Goal: Navigation & Orientation: Find specific page/section

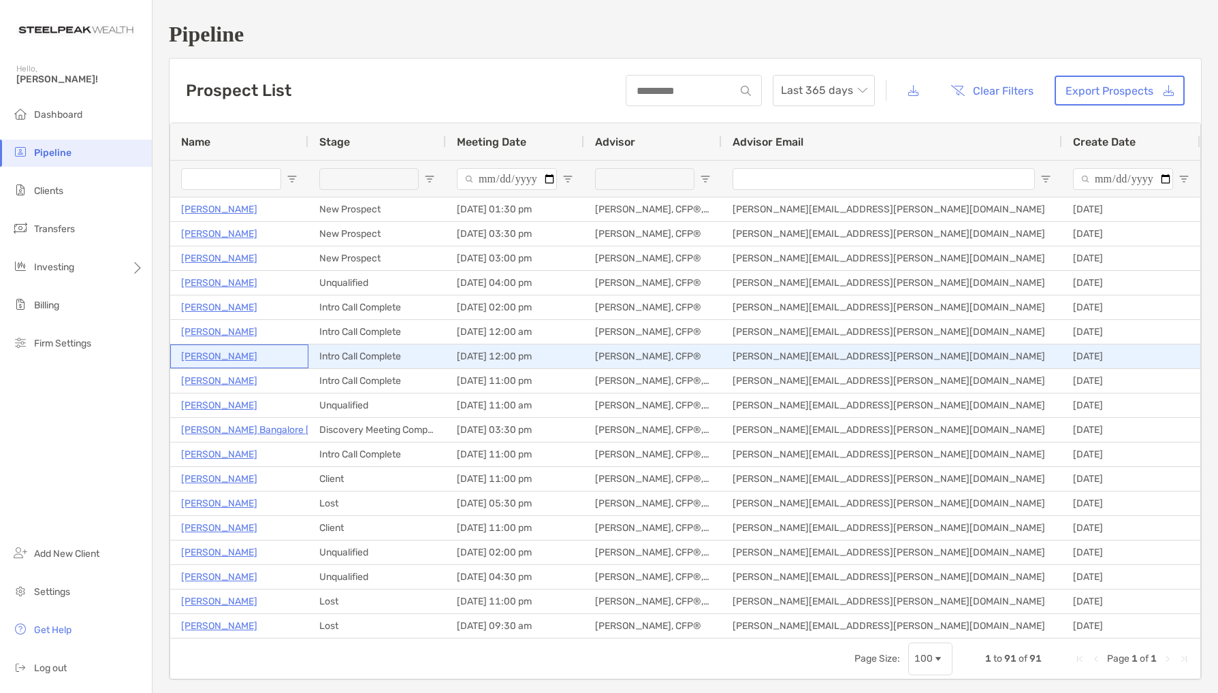
click at [238, 361] on p "David Beavers" at bounding box center [219, 356] width 76 height 17
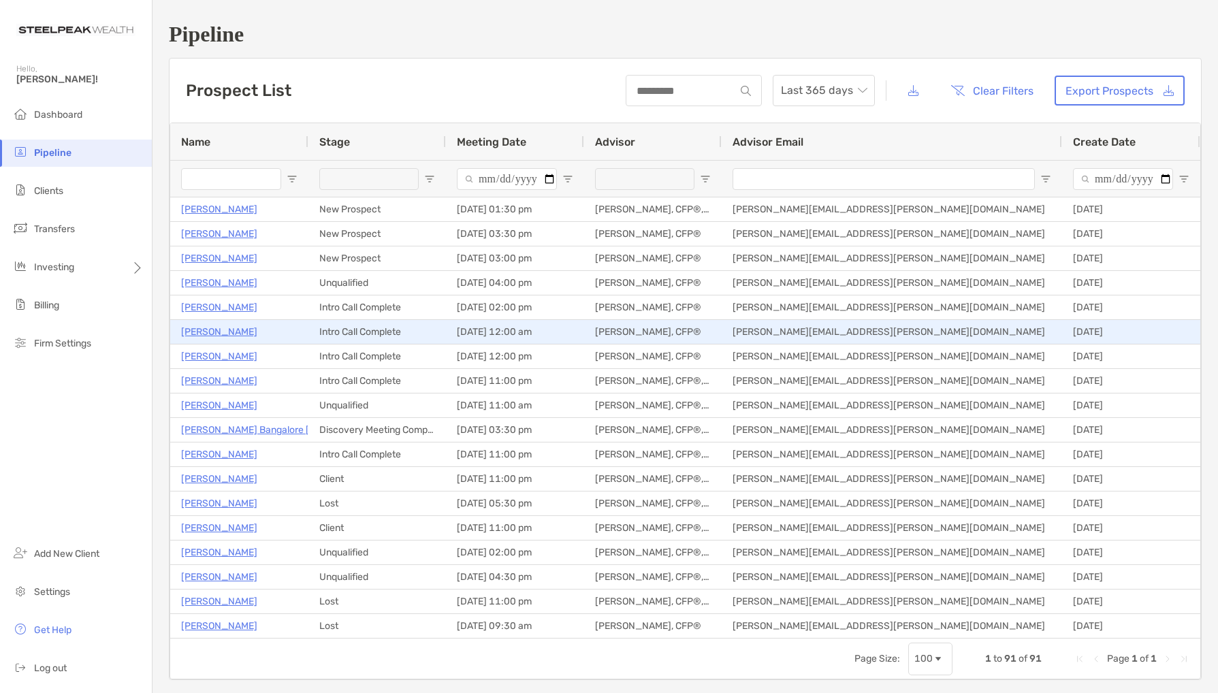
click at [240, 331] on p "Mohsen Orodpour" at bounding box center [219, 331] width 76 height 17
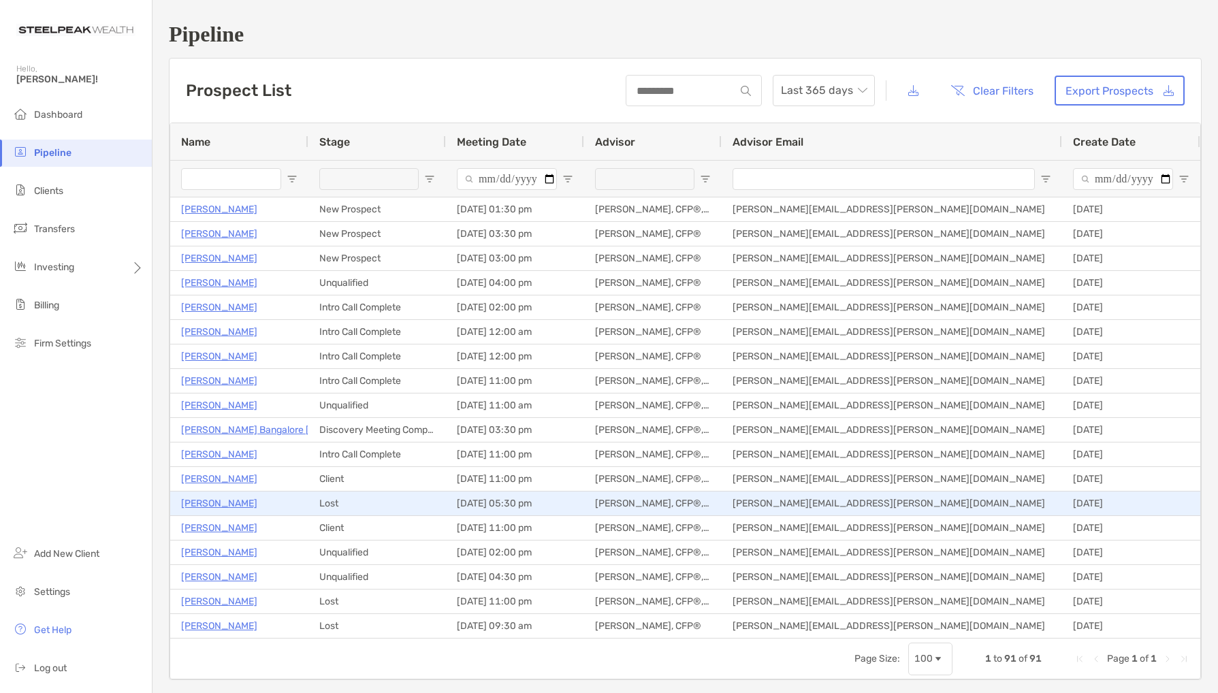
click at [218, 504] on p "Vonda Hill" at bounding box center [219, 503] width 76 height 17
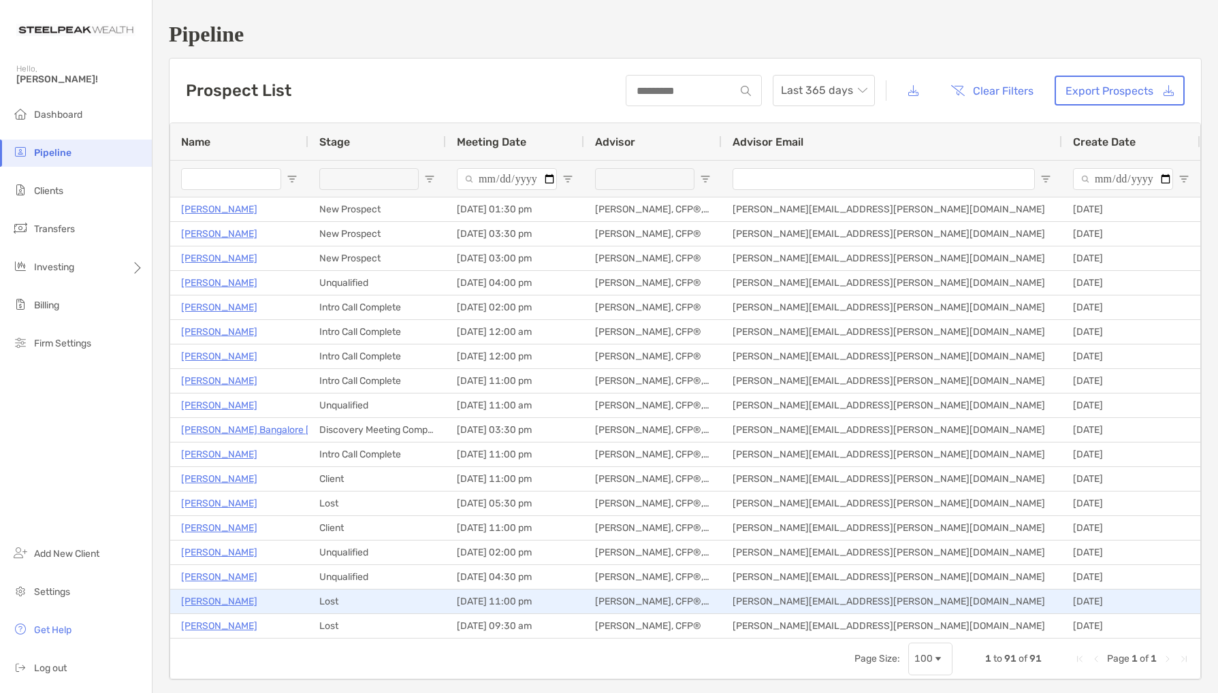
click at [218, 606] on p "Chris Cox" at bounding box center [219, 601] width 76 height 17
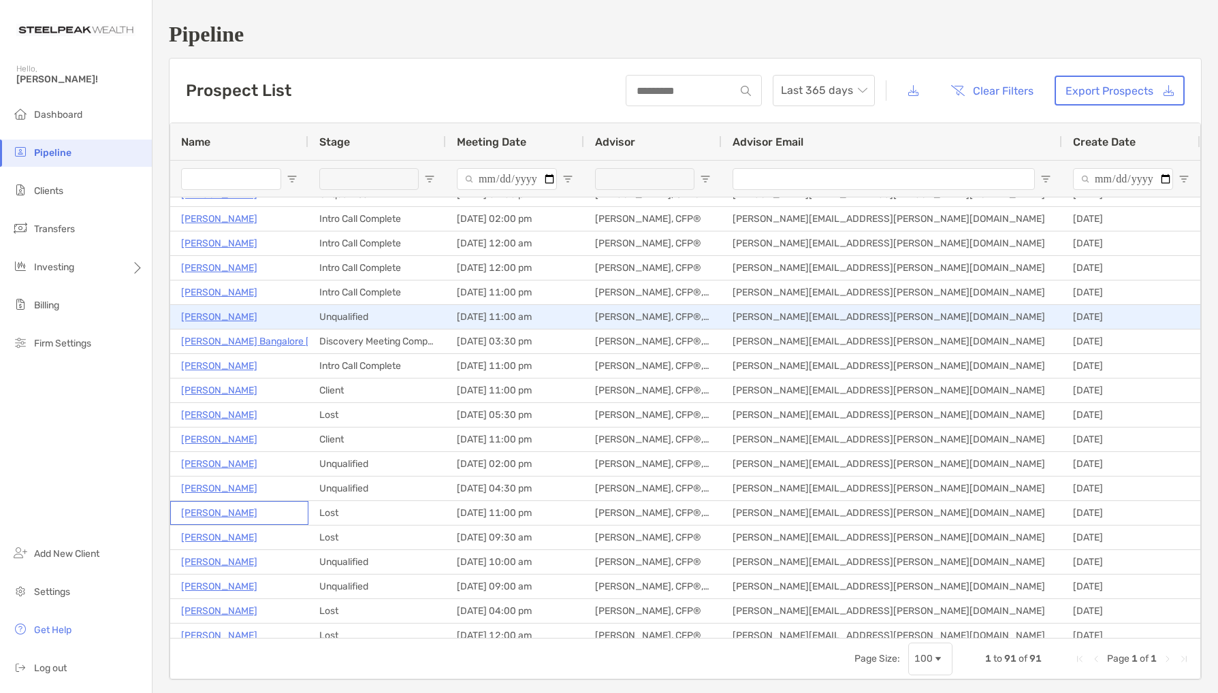
scroll to position [98, 0]
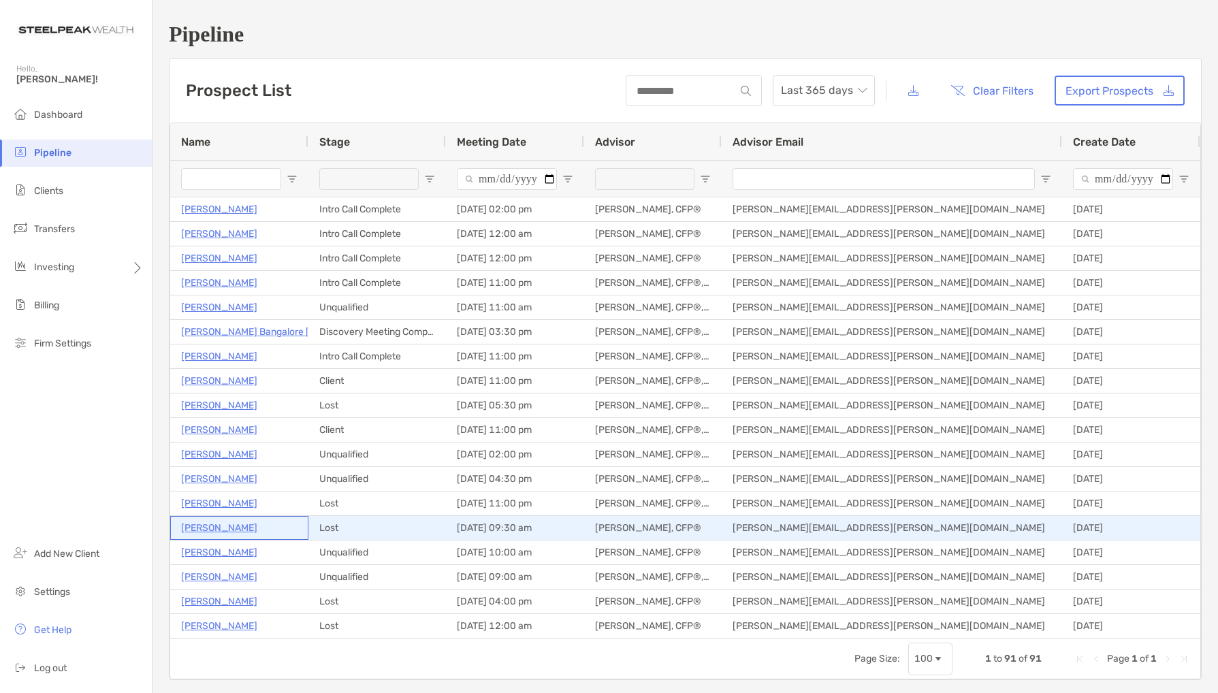
click at [211, 525] on p "Payam Saffari" at bounding box center [219, 527] width 76 height 17
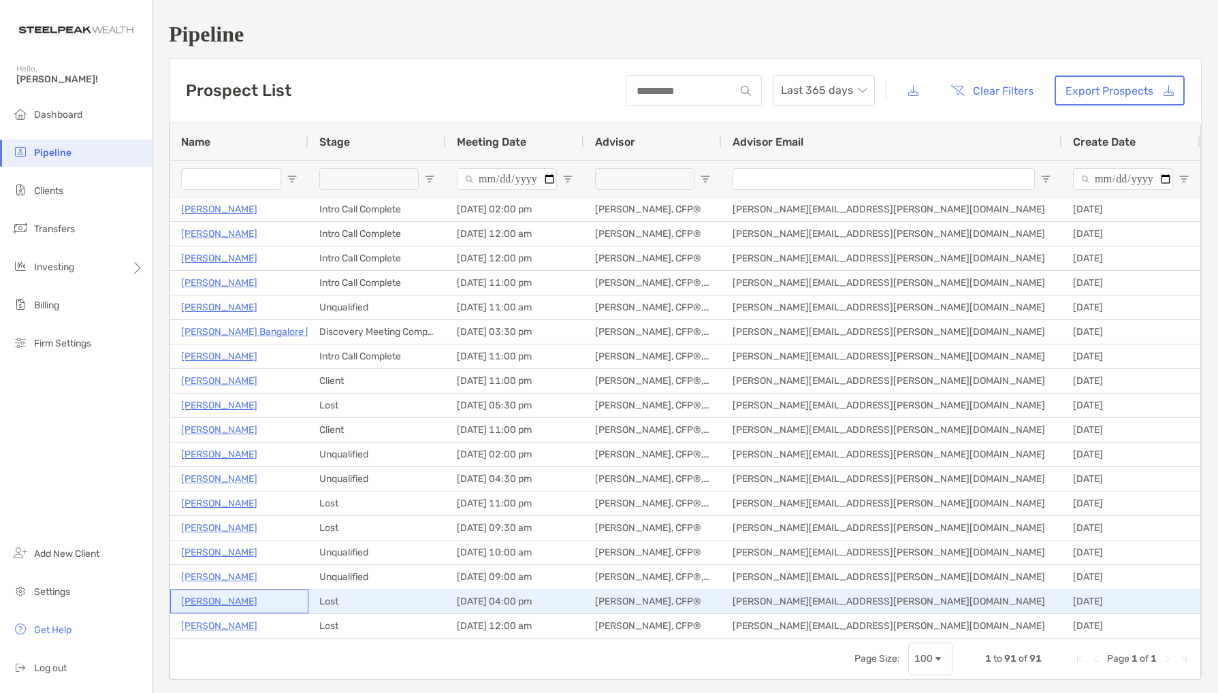
click at [229, 602] on p "Abdul Hamidi" at bounding box center [219, 601] width 76 height 17
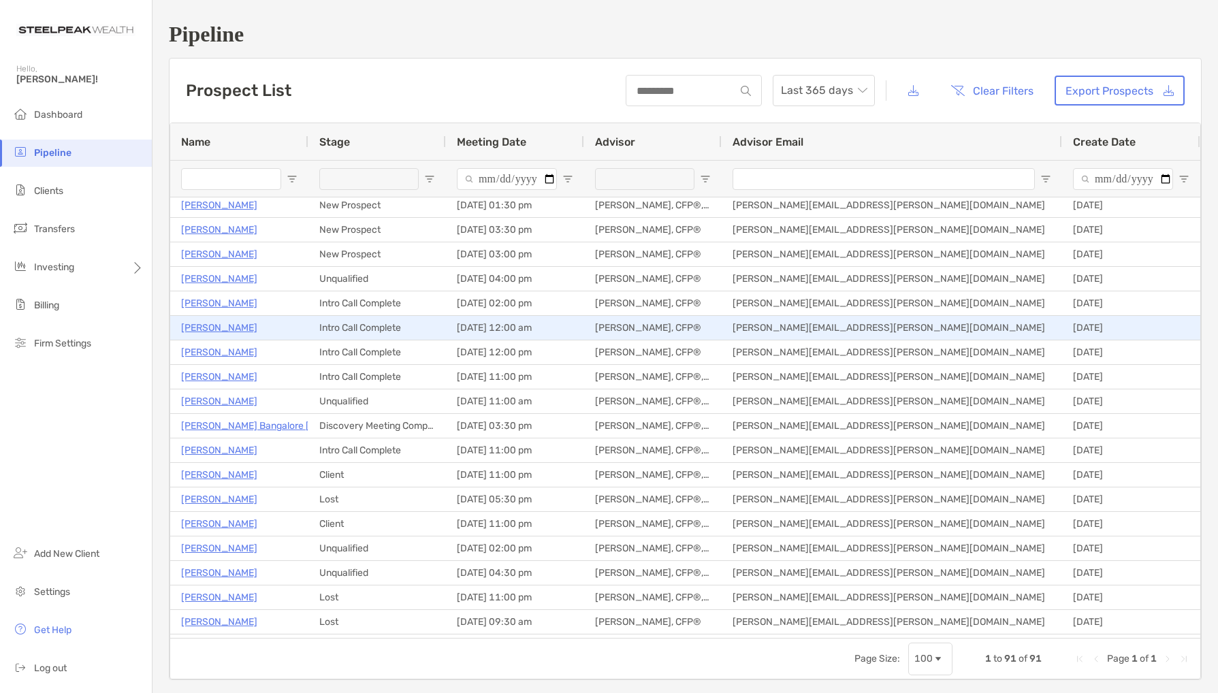
scroll to position [0, 0]
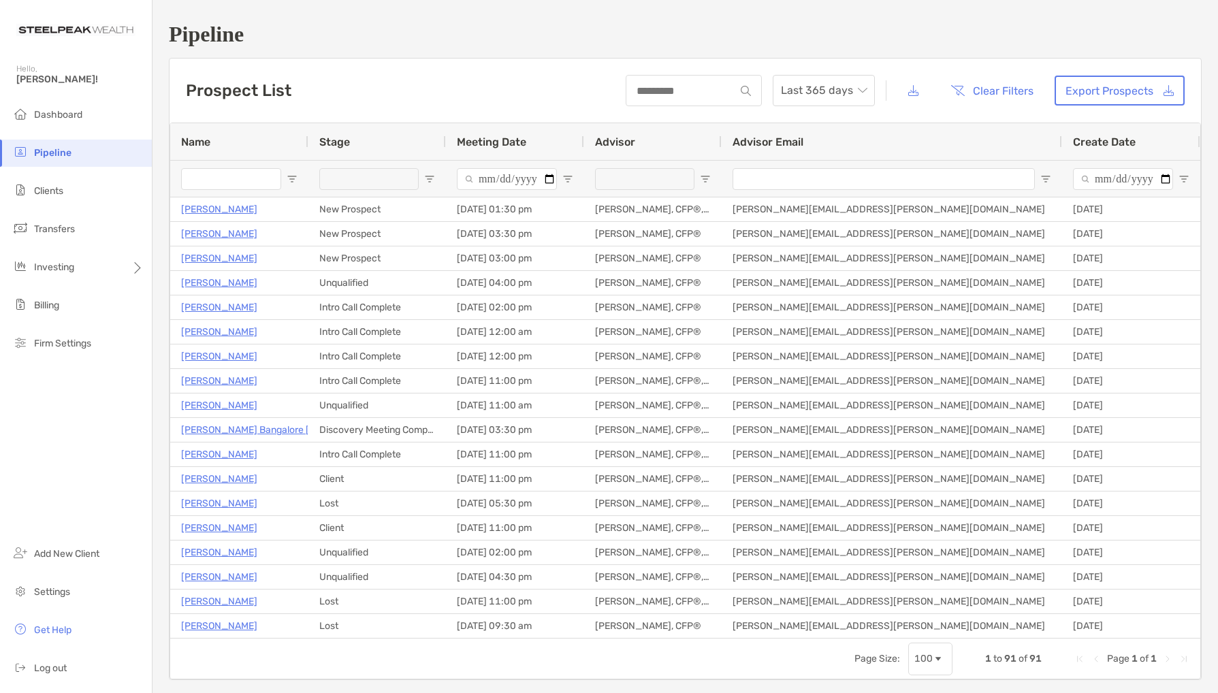
click at [428, 178] on span "Open Filter Menu" at bounding box center [429, 179] width 11 height 11
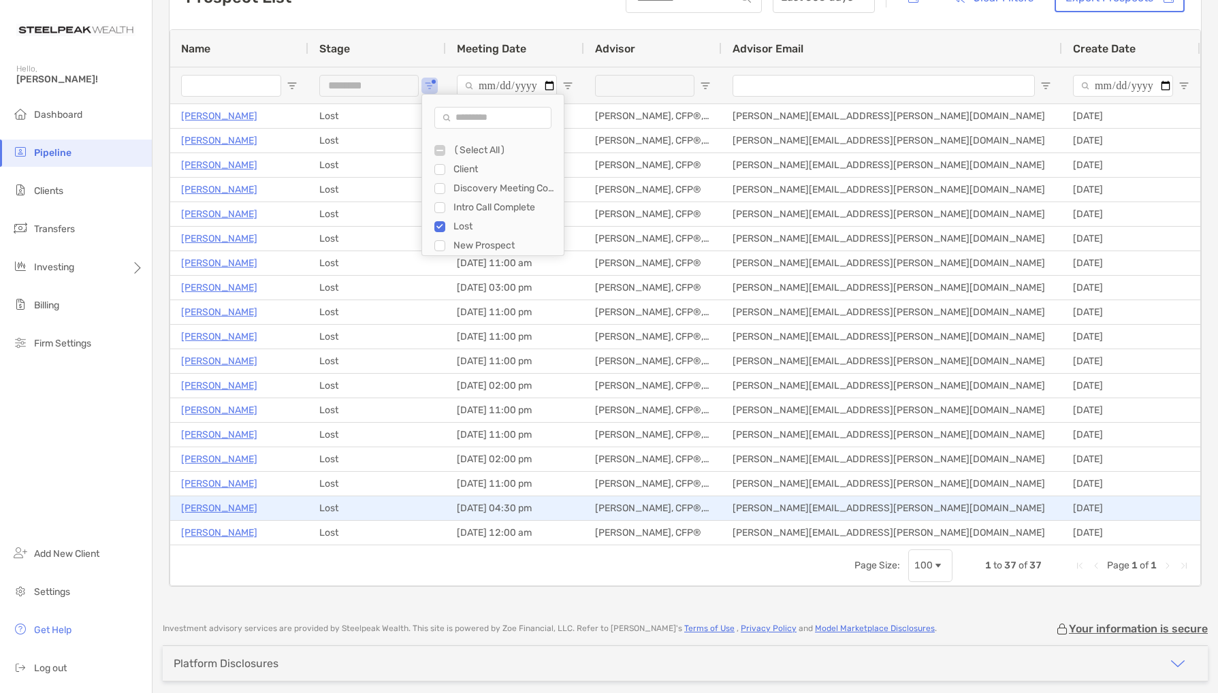
scroll to position [91, 0]
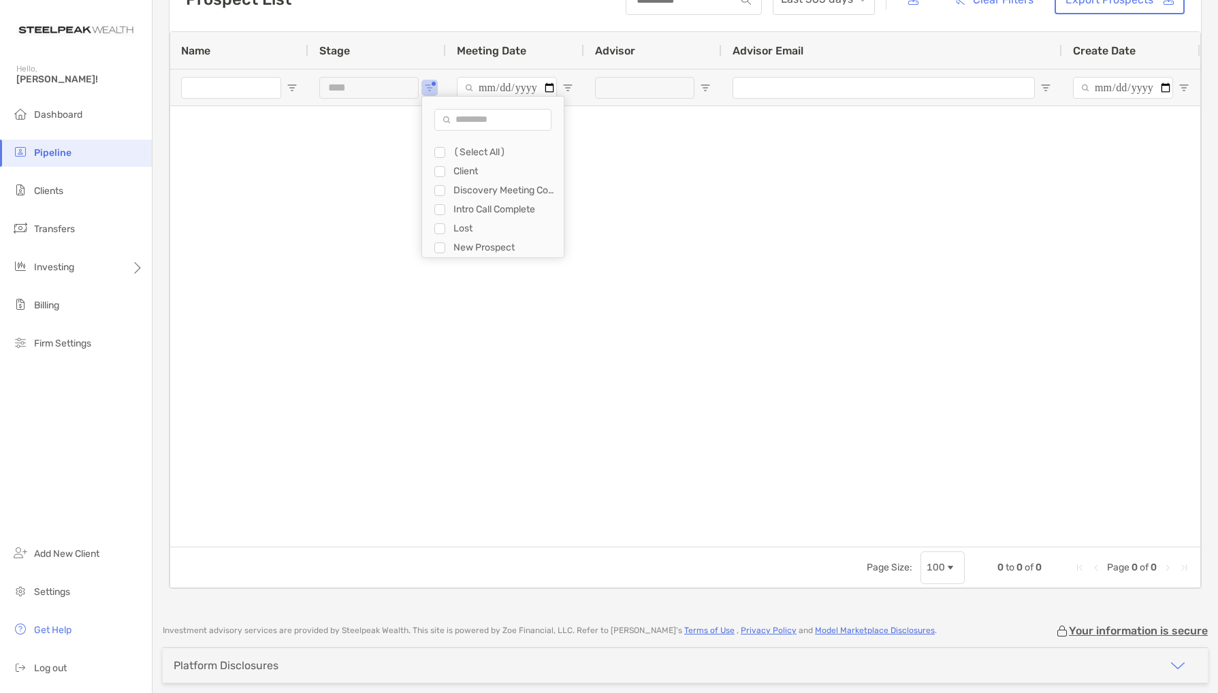
type input "**********"
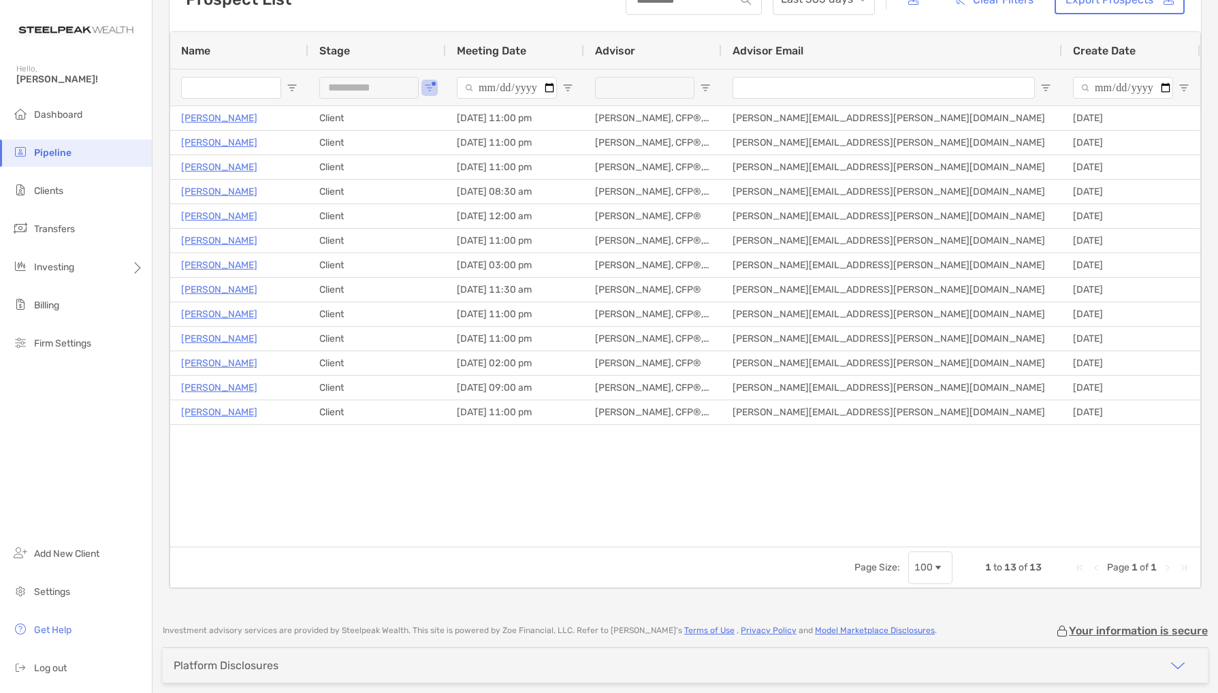
click at [338, 498] on div "Elaine Gerou Client 08/19/2025 - 11:00 pm Christine Coley, CFP®, CDFA® christin…" at bounding box center [685, 326] width 1030 height 440
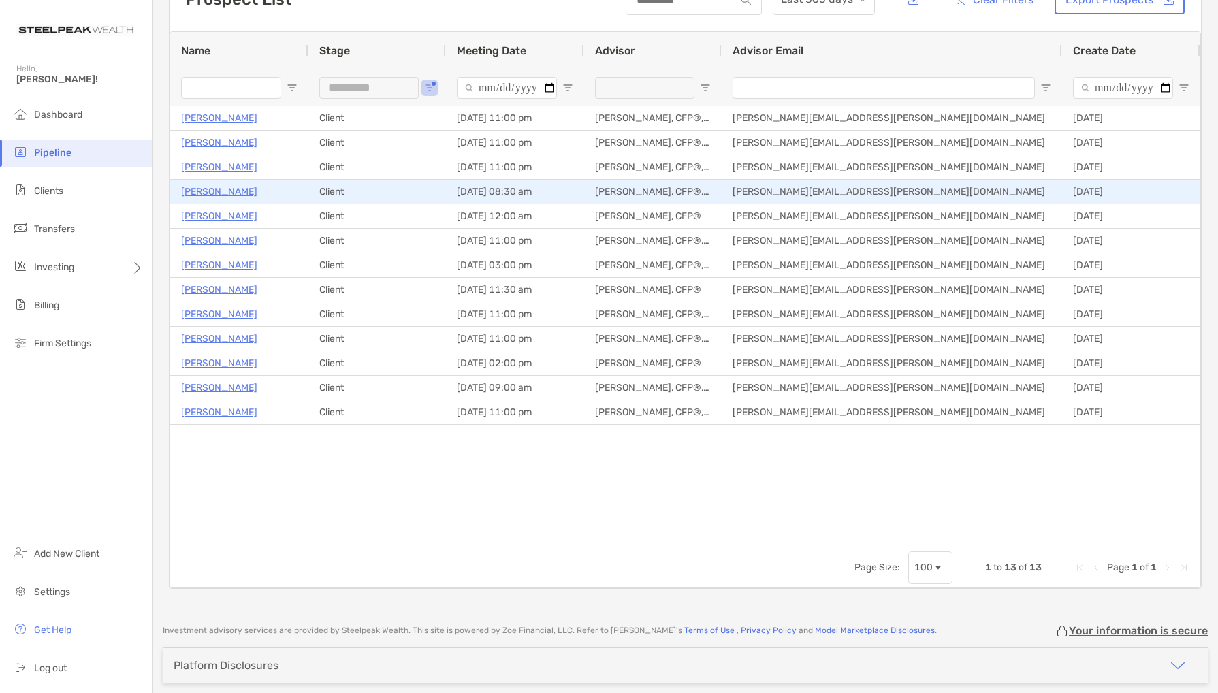
scroll to position [0, 0]
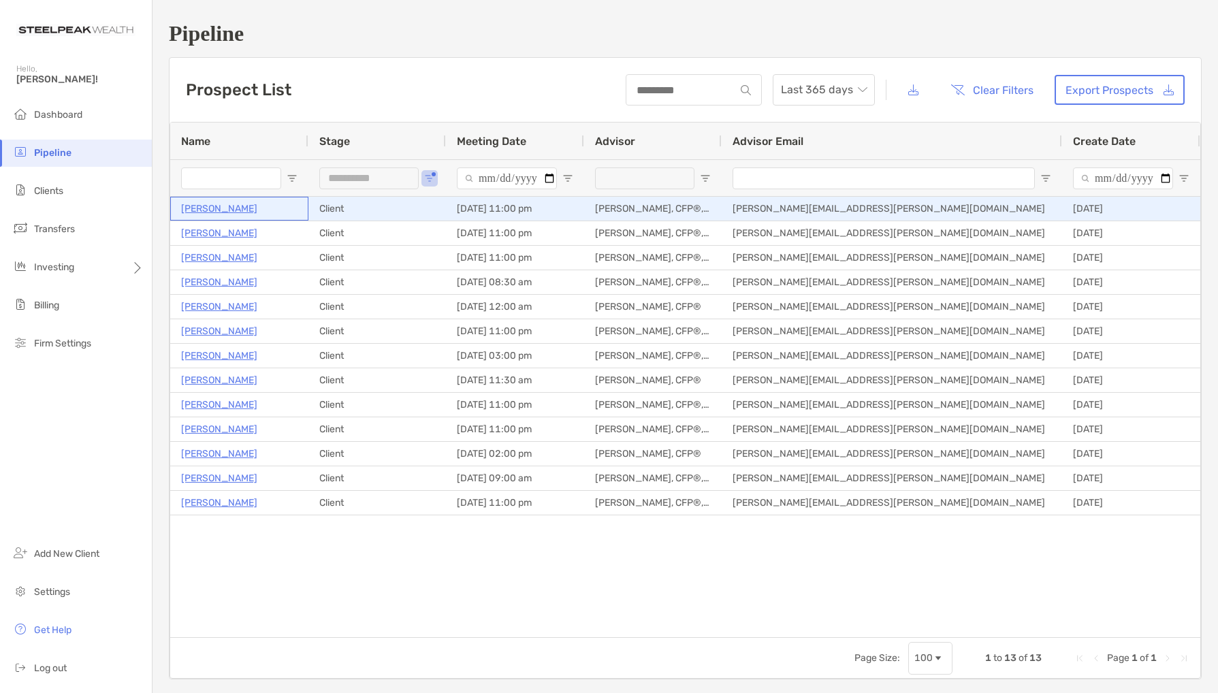
click at [227, 208] on p "[PERSON_NAME]" at bounding box center [219, 208] width 76 height 17
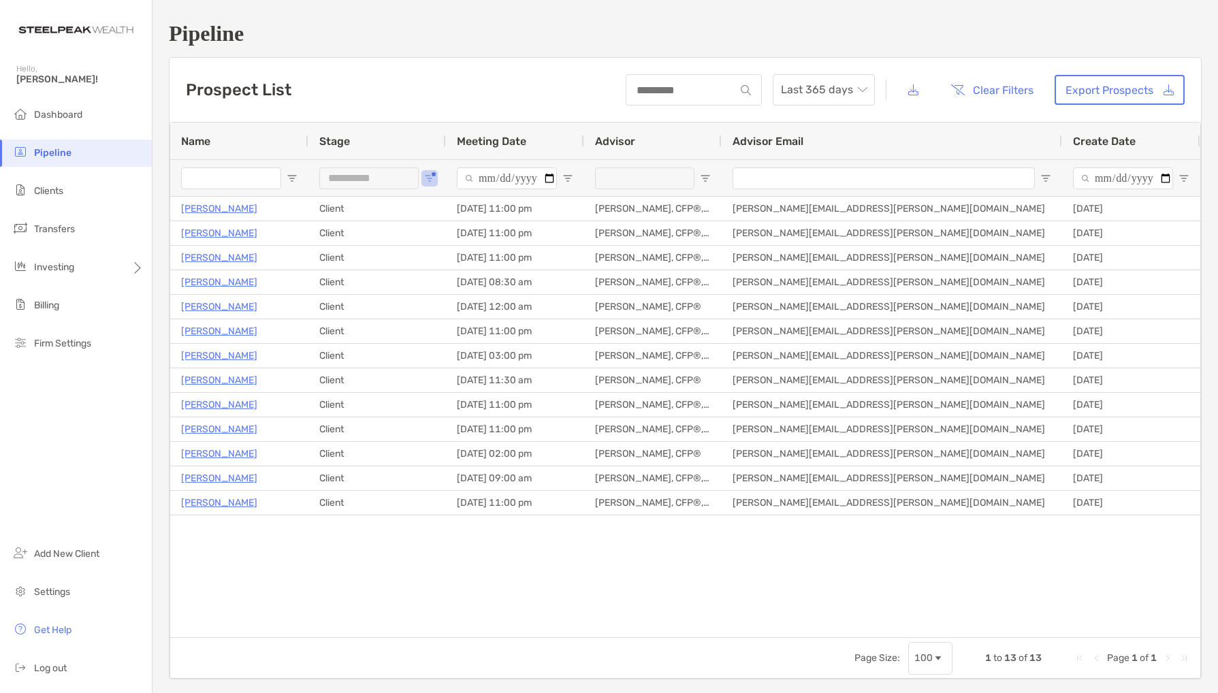
click at [1011, 148] on div "Advisor Email" at bounding box center [891, 141] width 319 height 37
click at [1011, 148] on div "Advisor Email 1" at bounding box center [891, 141] width 319 height 37
click at [1094, 146] on span "Create Date" at bounding box center [1104, 141] width 63 height 13
click at [499, 144] on span "Meeting Date" at bounding box center [491, 141] width 69 height 13
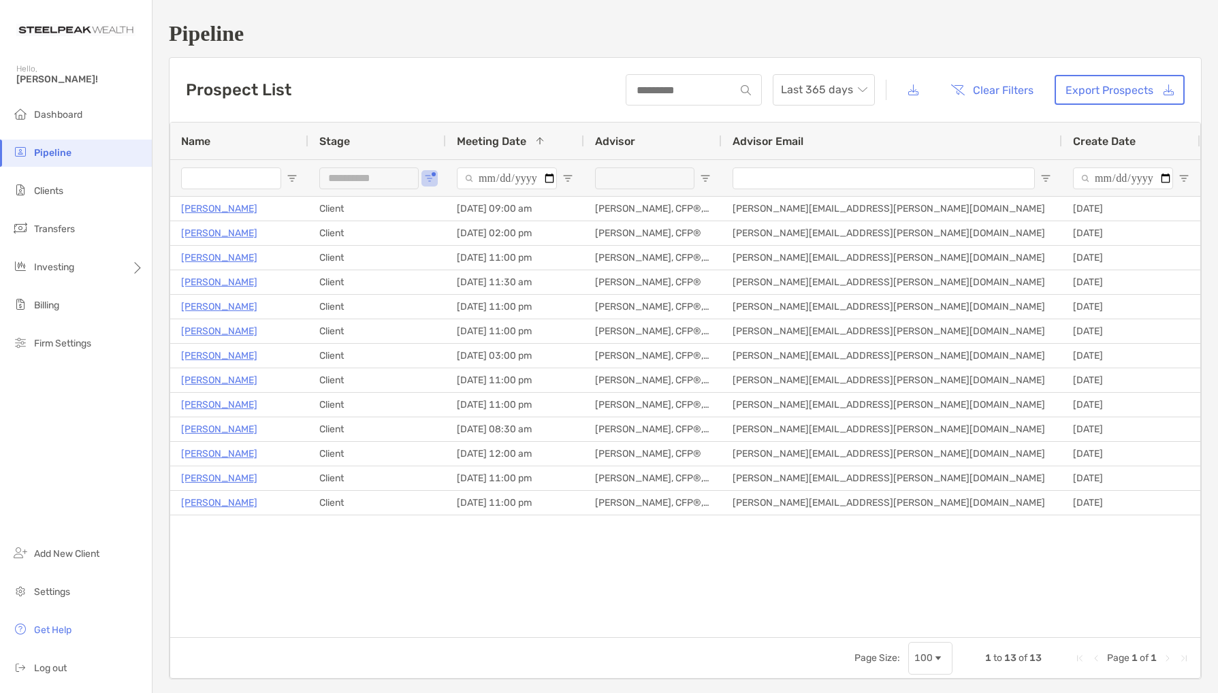
click at [499, 144] on span "Meeting Date" at bounding box center [491, 141] width 69 height 13
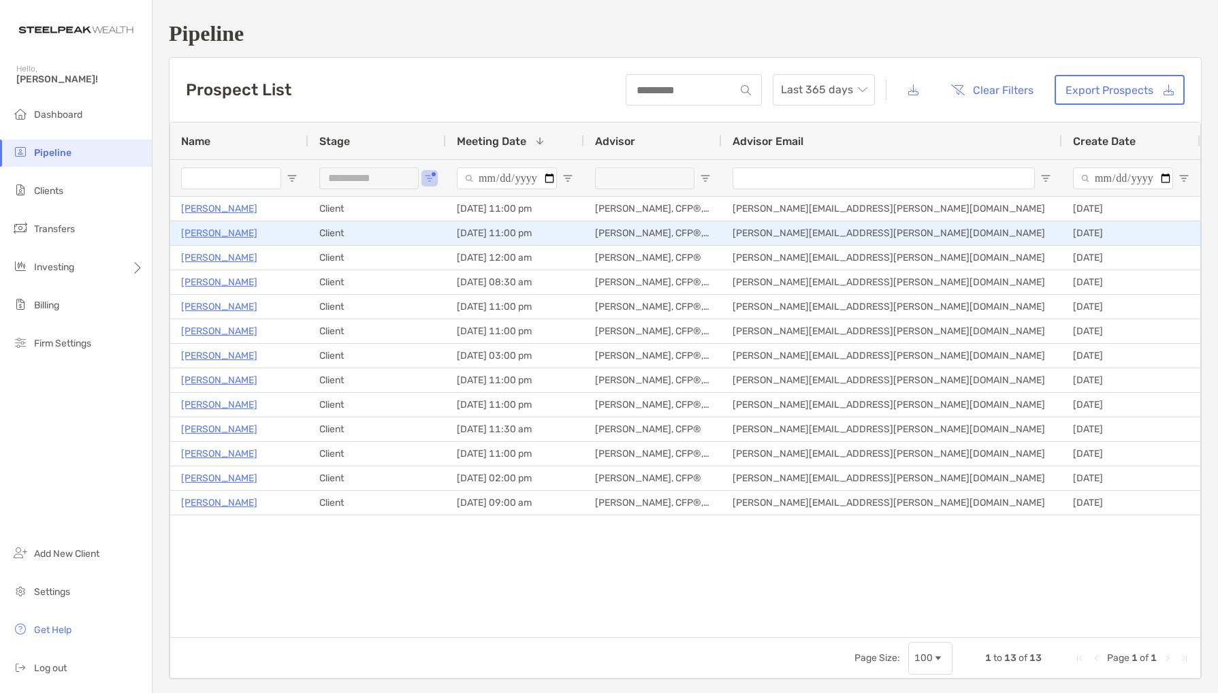
click at [208, 237] on p "Holly Cole" at bounding box center [219, 233] width 76 height 17
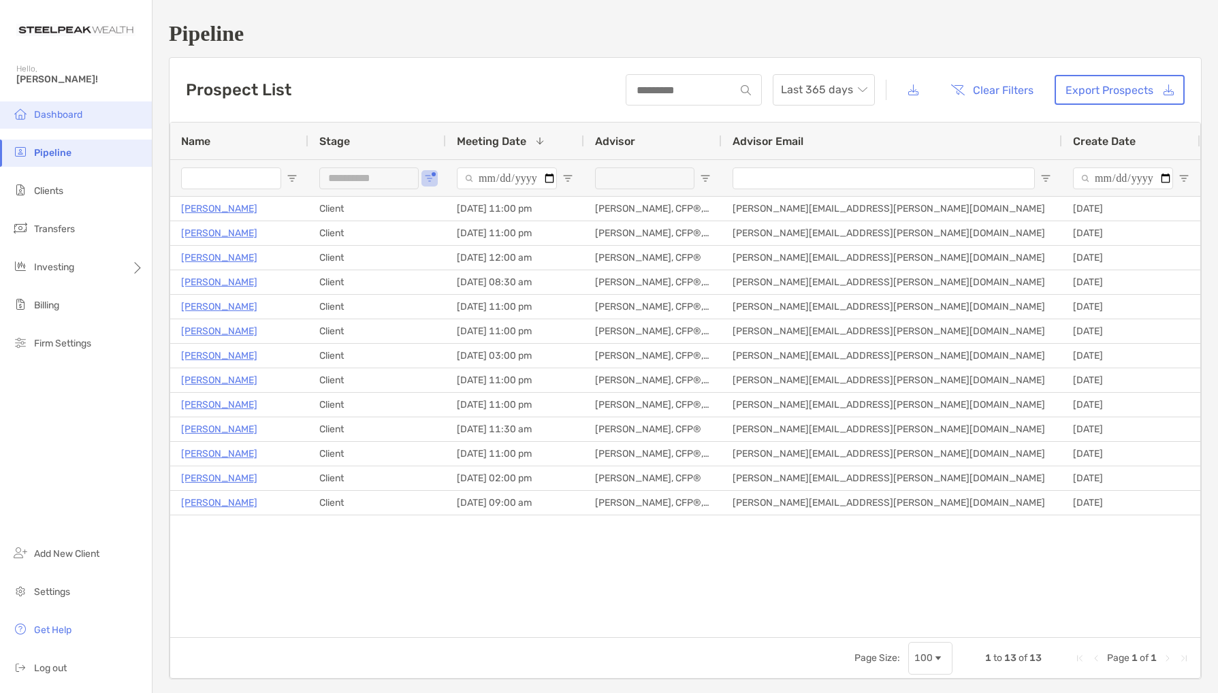
click at [67, 115] on span "Dashboard" at bounding box center [58, 115] width 48 height 12
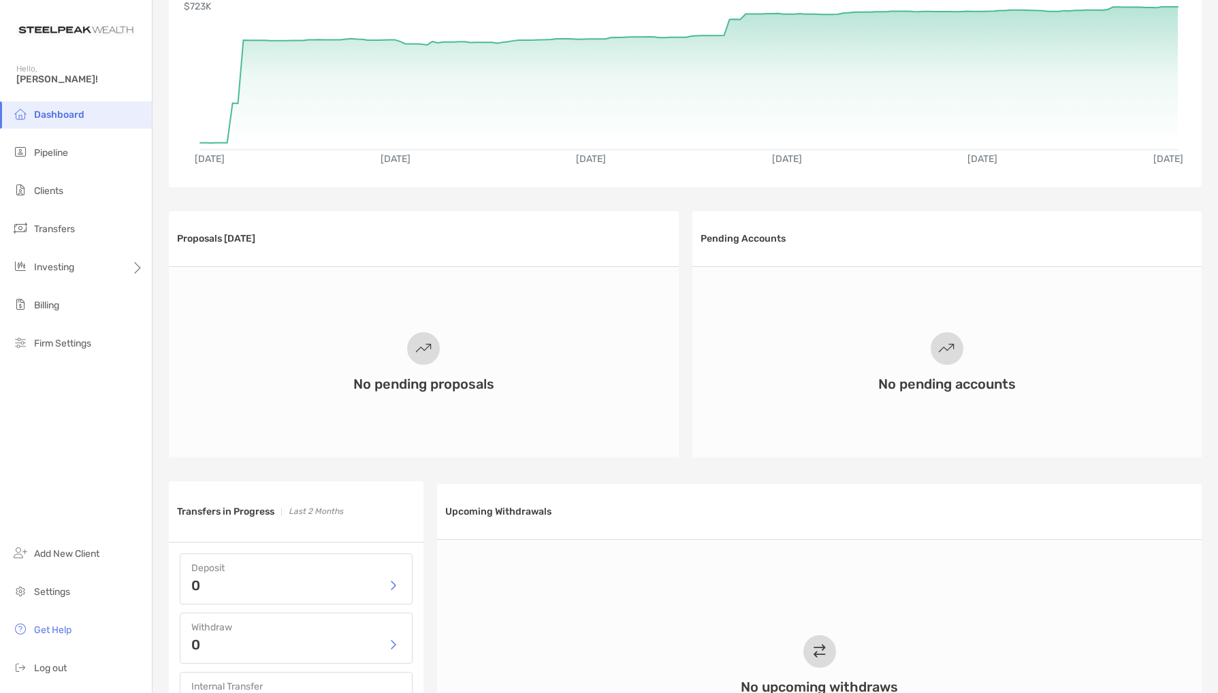
scroll to position [154, 0]
click at [46, 314] on li "Billing" at bounding box center [76, 305] width 152 height 27
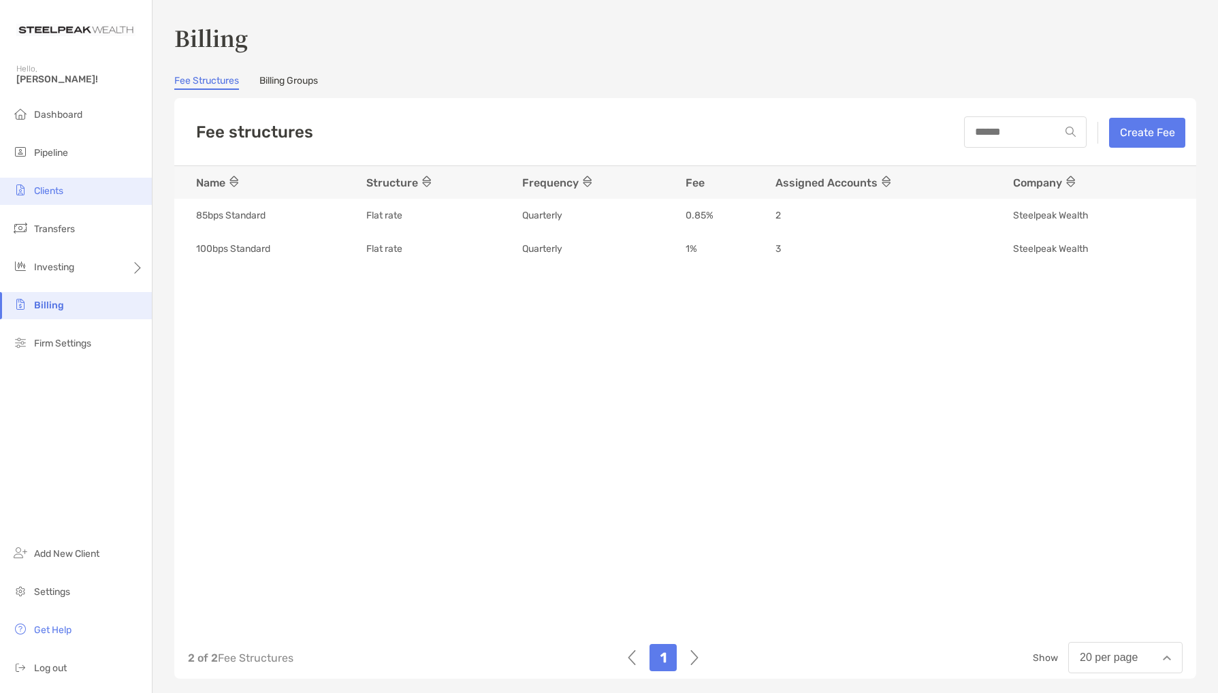
click at [54, 193] on span "Clients" at bounding box center [48, 191] width 29 height 12
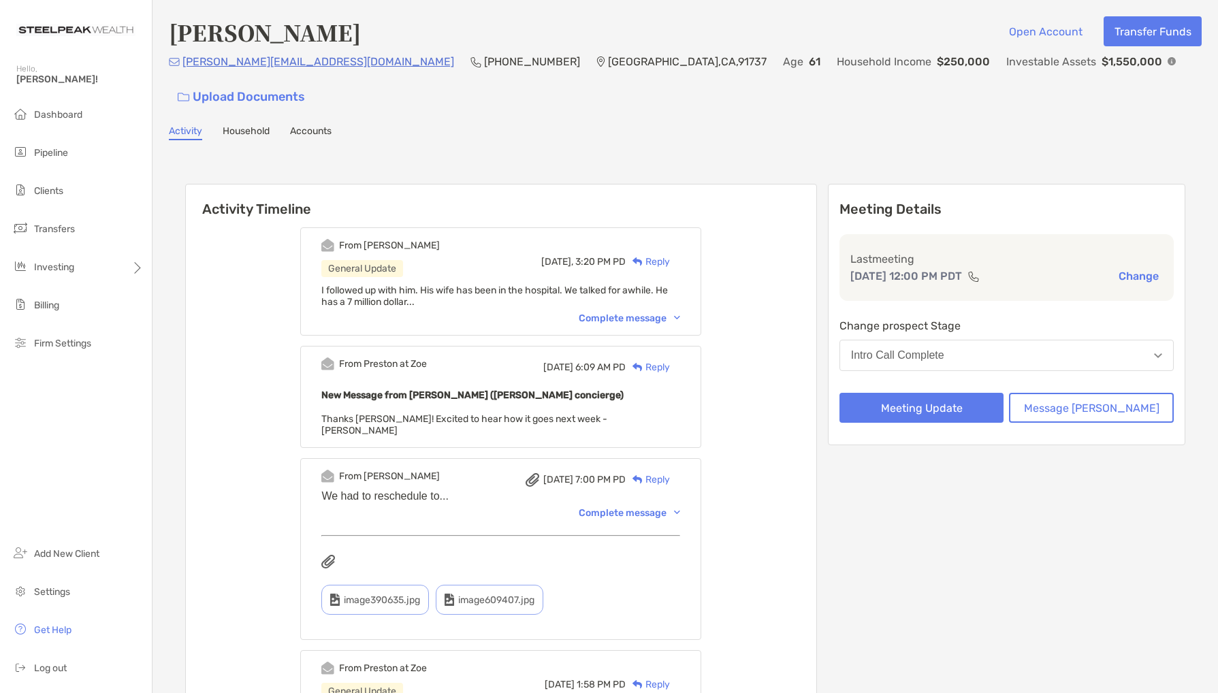
click at [645, 312] on div "Complete message" at bounding box center [629, 318] width 101 height 12
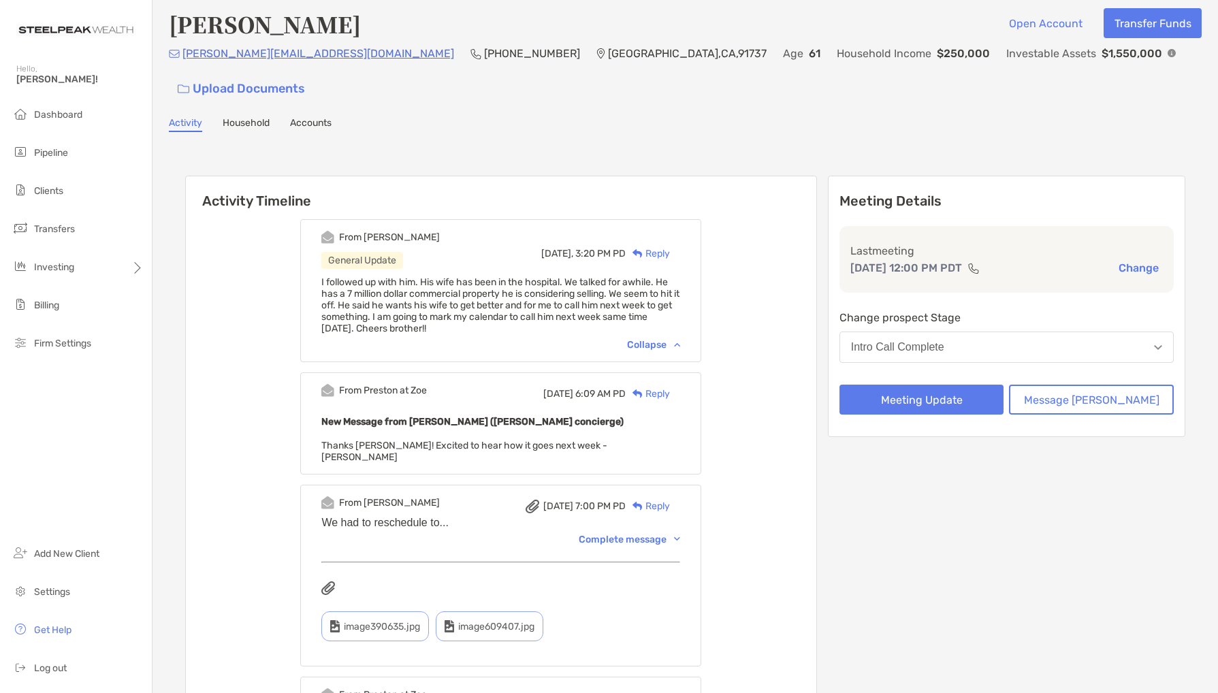
scroll to position [9, 0]
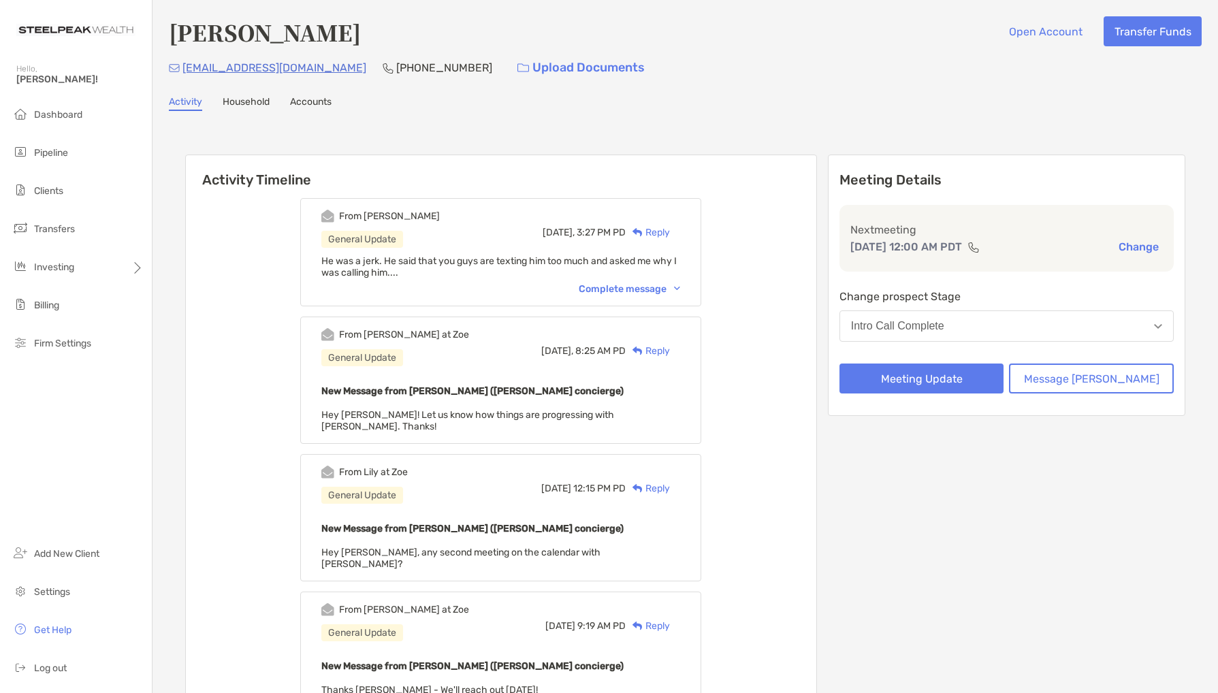
click at [655, 292] on div "Complete message" at bounding box center [629, 289] width 101 height 12
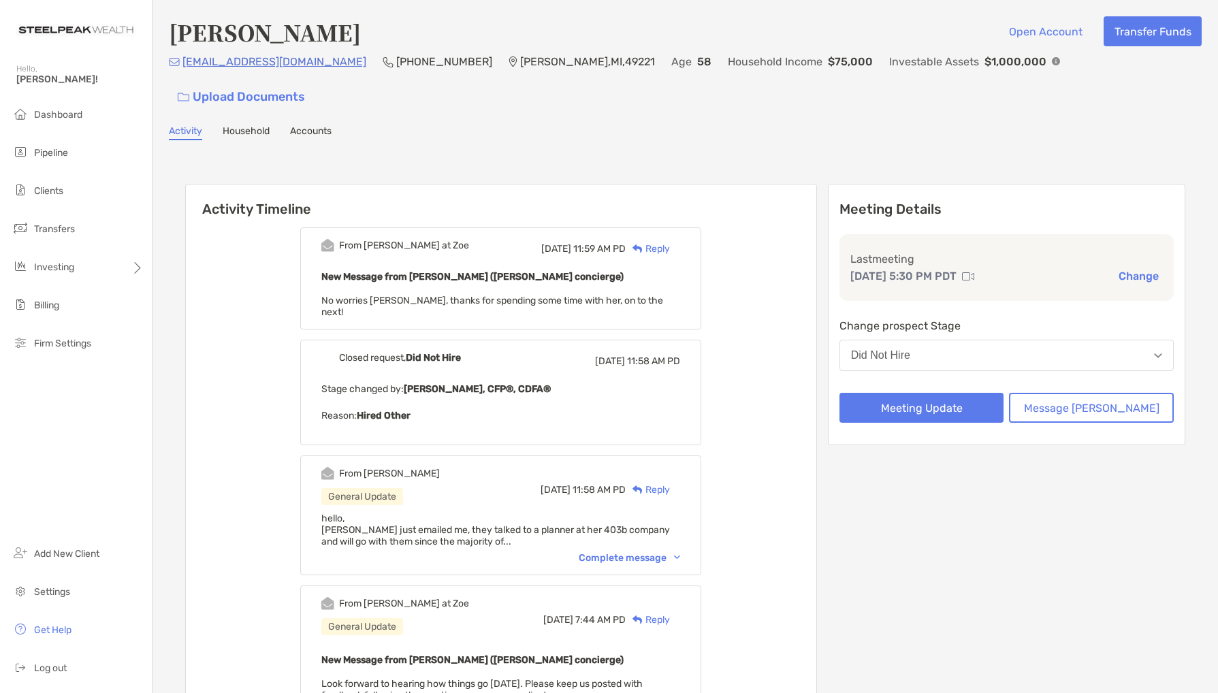
scroll to position [10, 0]
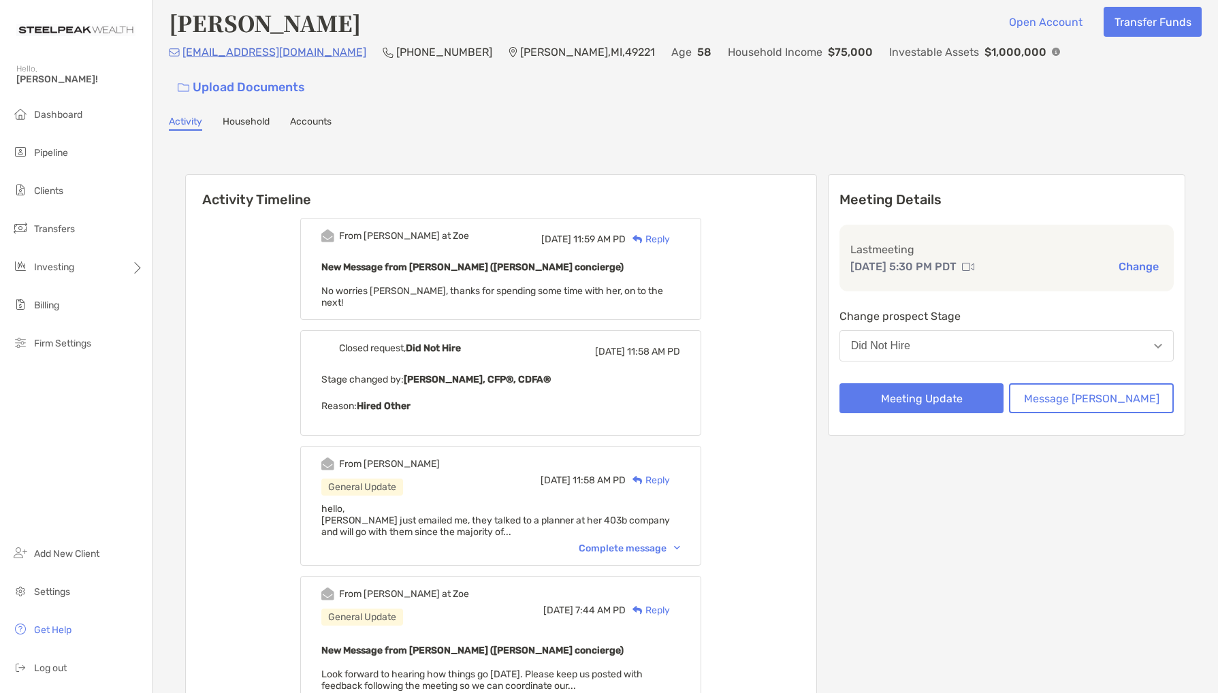
click at [680, 542] on div "Complete message" at bounding box center [629, 548] width 101 height 12
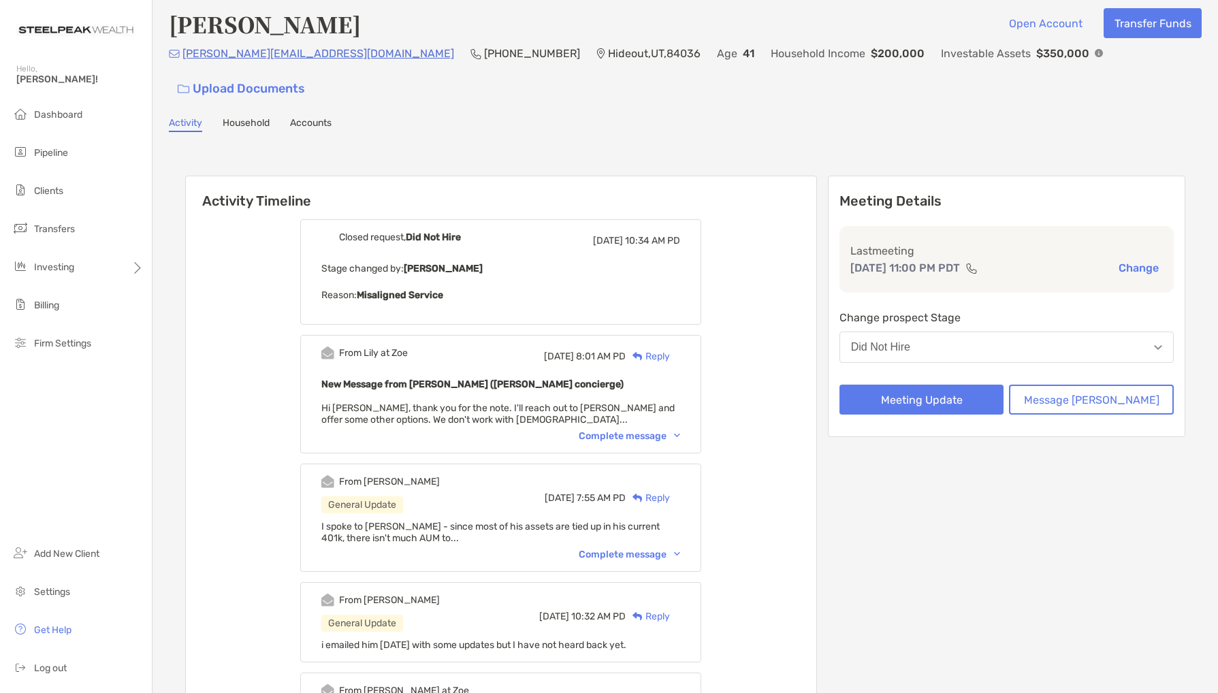
scroll to position [21, 0]
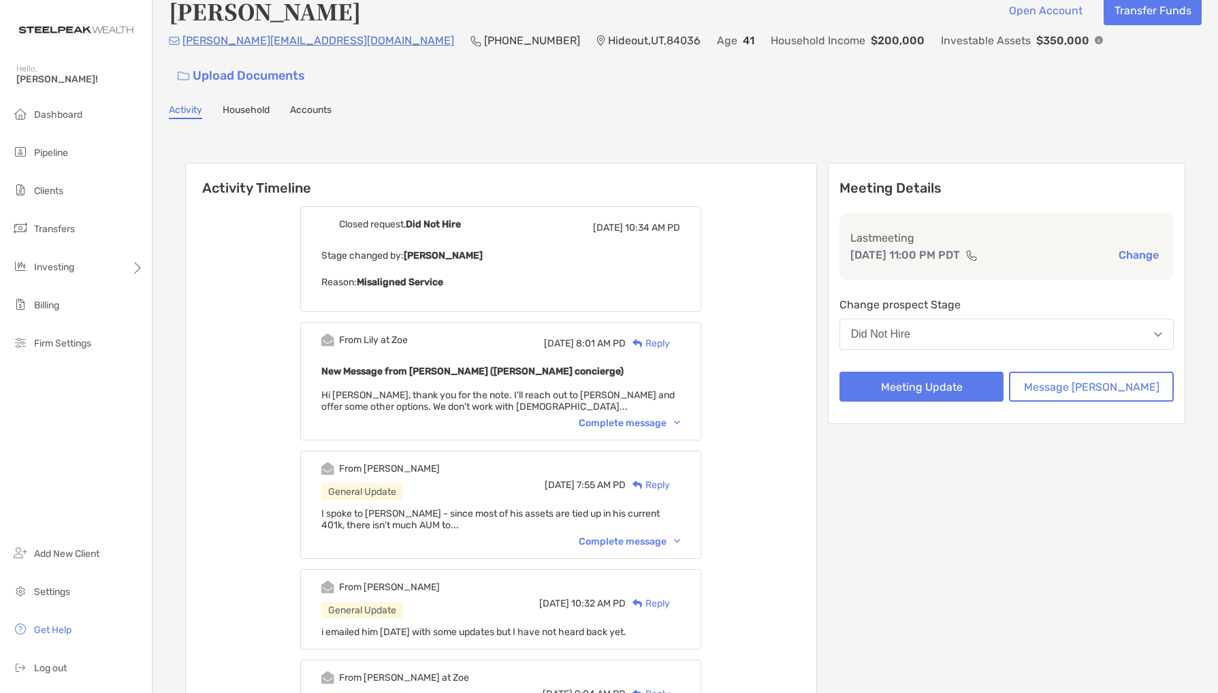
click at [620, 536] on div "Complete message" at bounding box center [629, 542] width 101 height 12
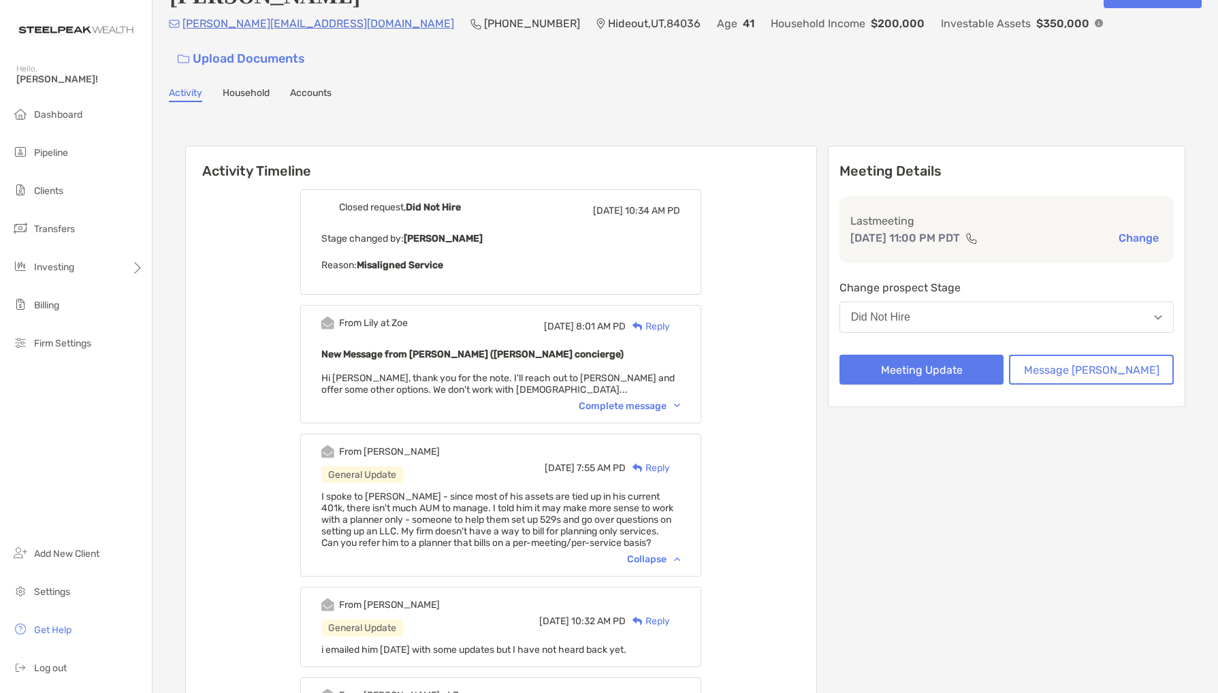
scroll to position [46, 0]
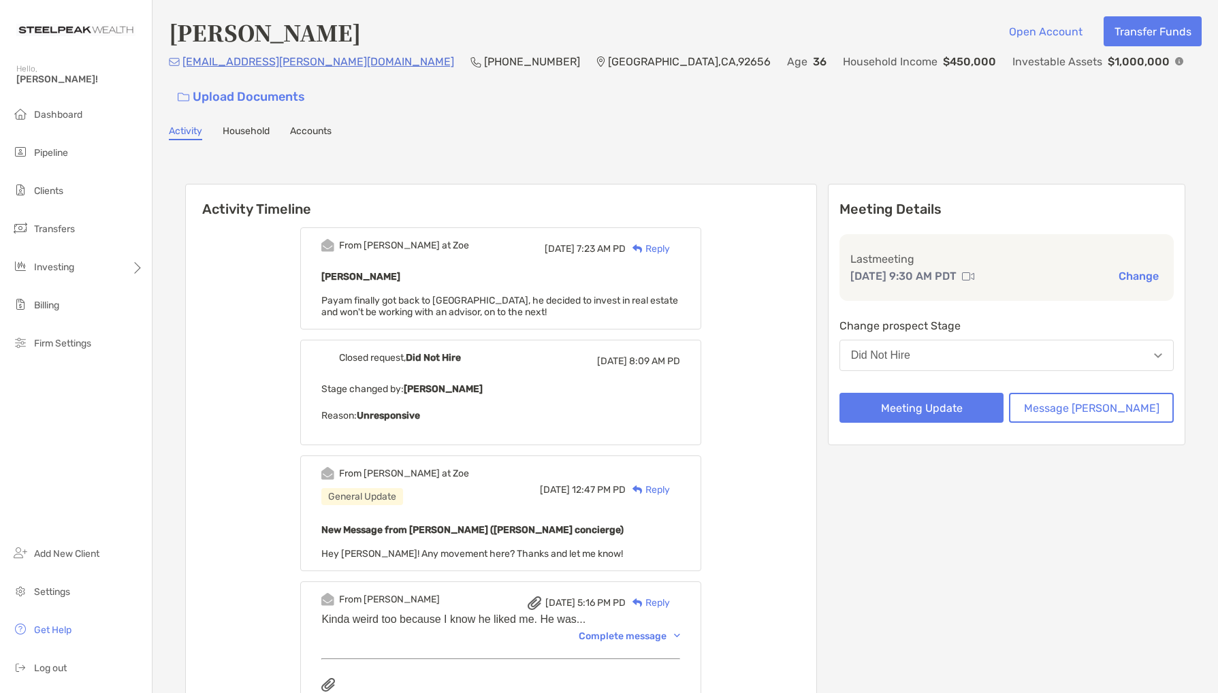
scroll to position [66, 0]
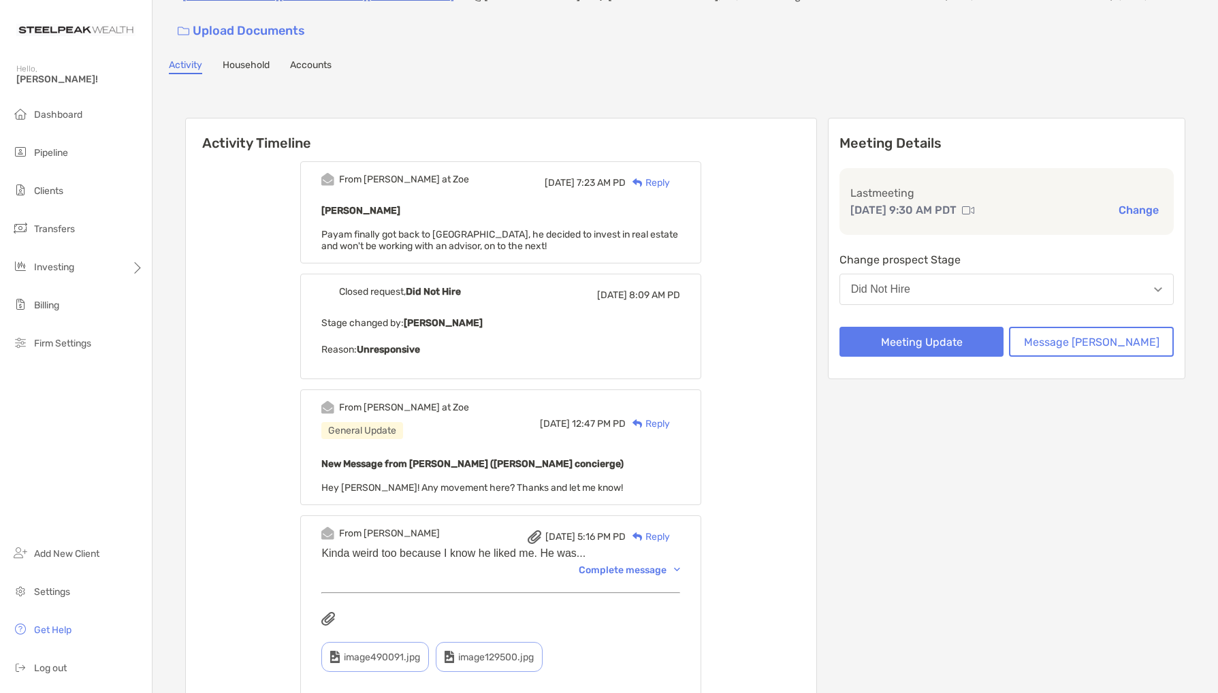
click at [630, 564] on div "Complete message" at bounding box center [629, 570] width 101 height 12
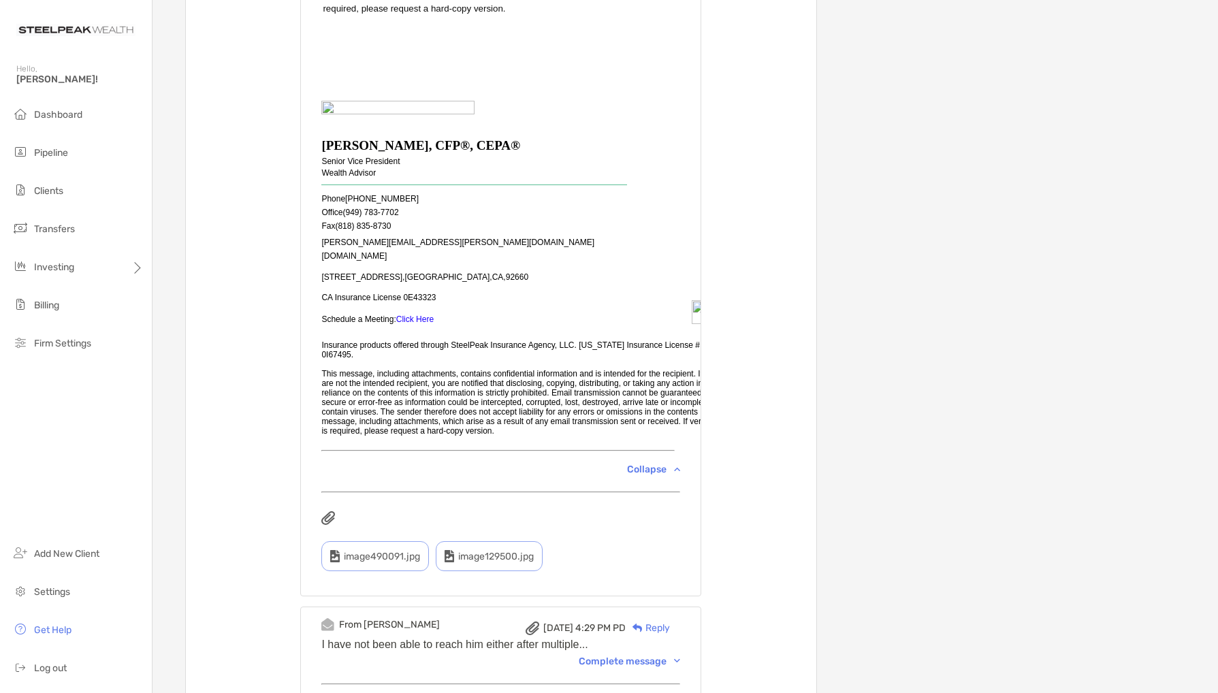
scroll to position [1378, 0]
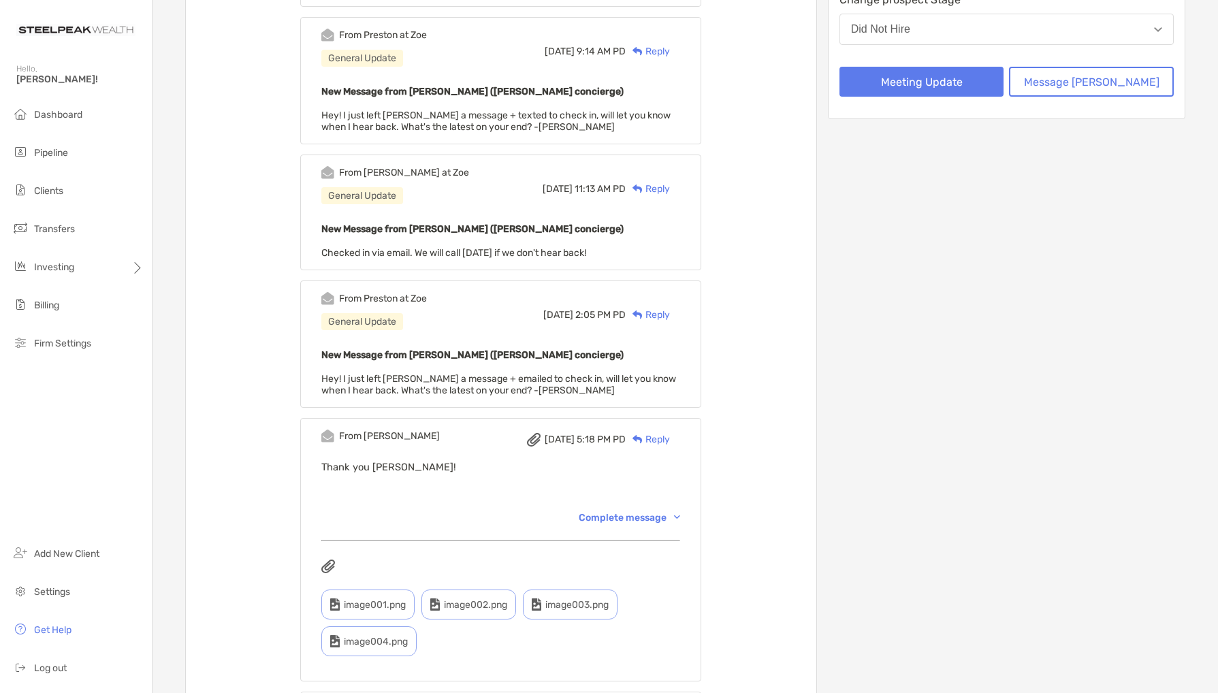
scroll to position [339, 0]
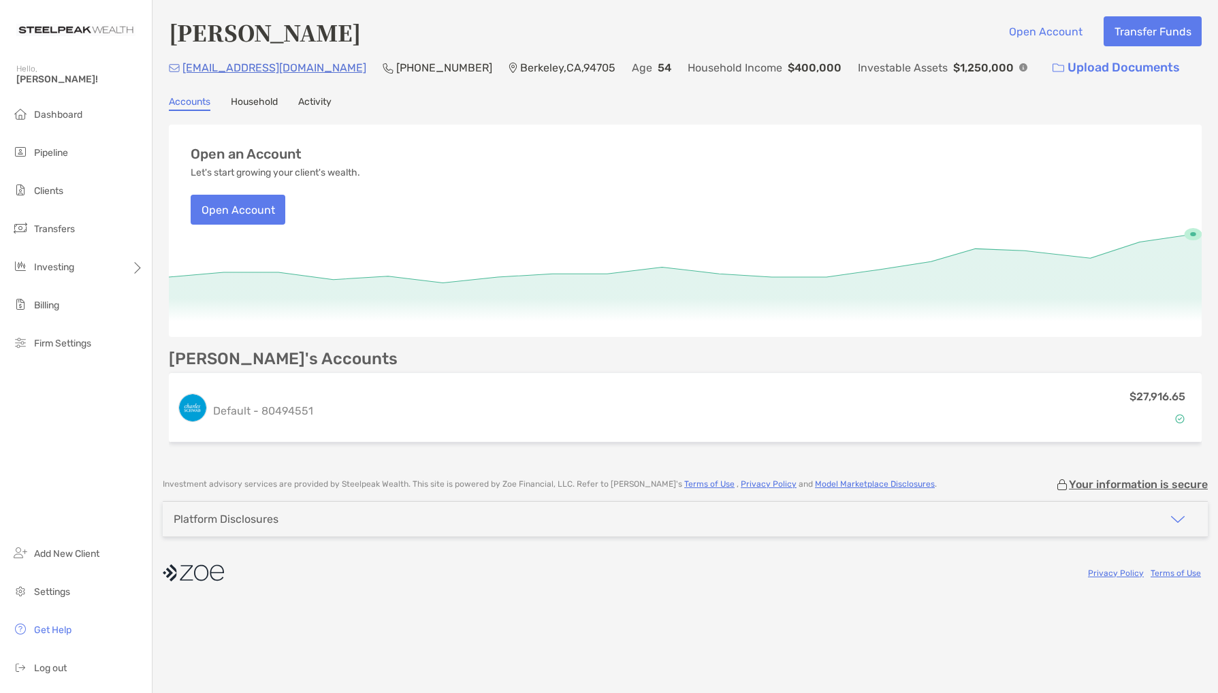
click at [237, 104] on link "Household" at bounding box center [254, 103] width 47 height 15
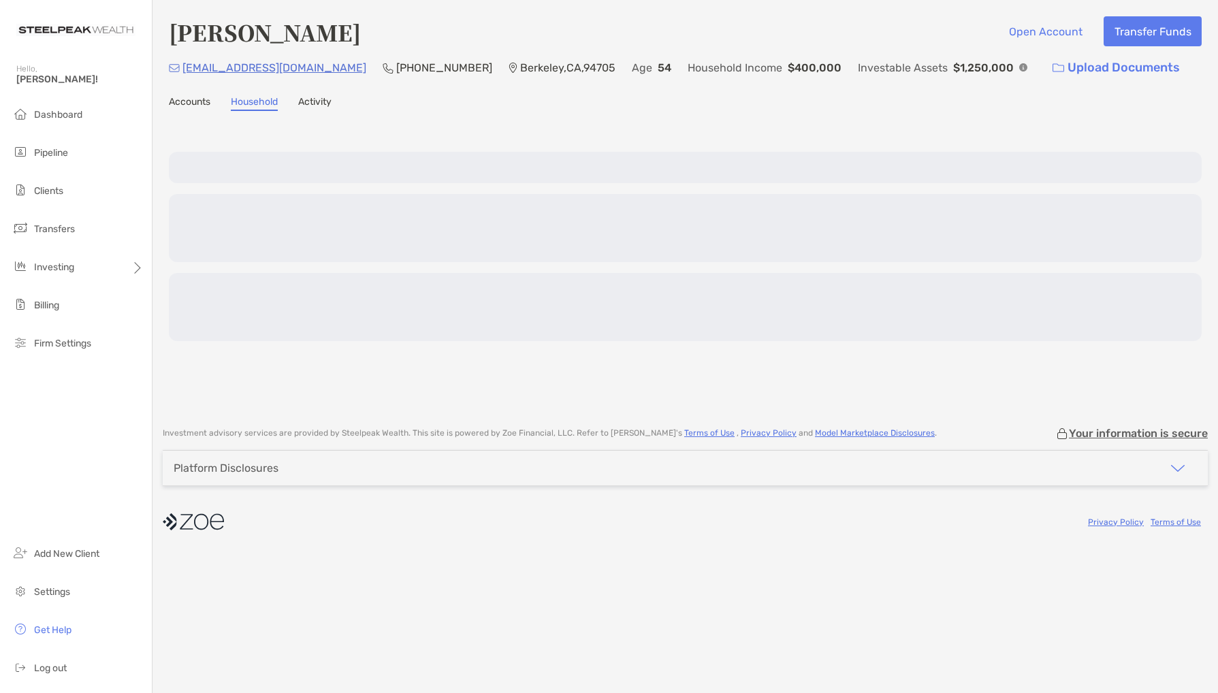
click at [321, 103] on link "Activity" at bounding box center [314, 103] width 33 height 15
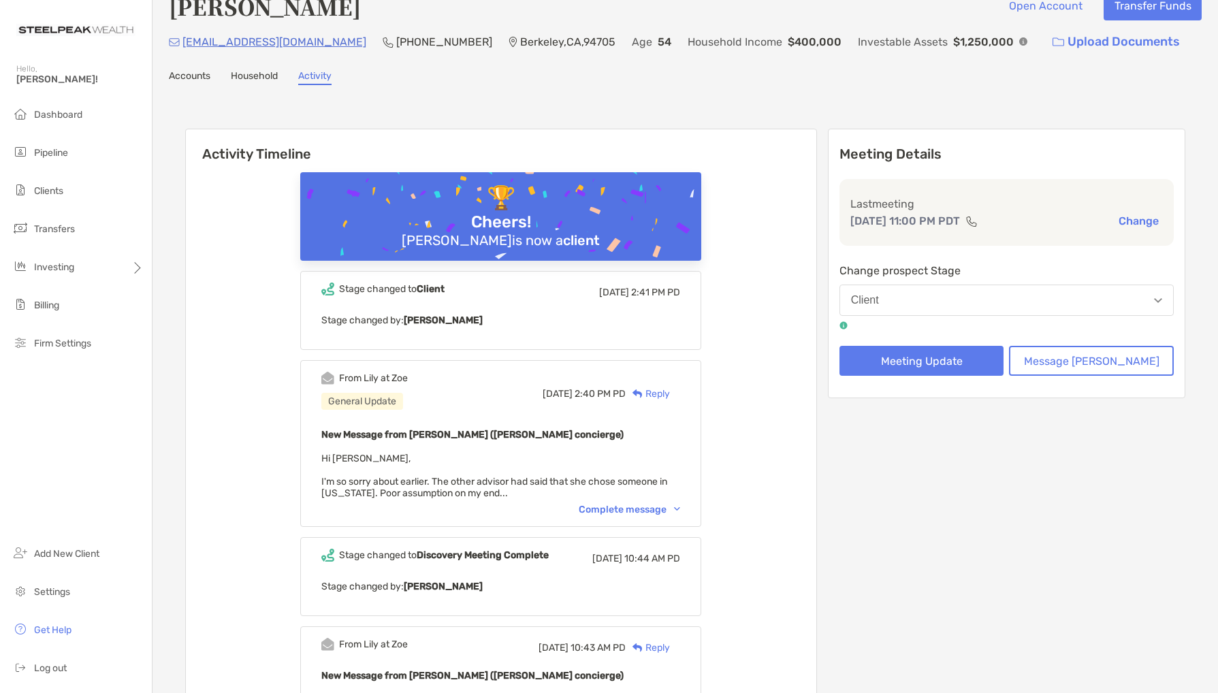
scroll to position [61, 0]
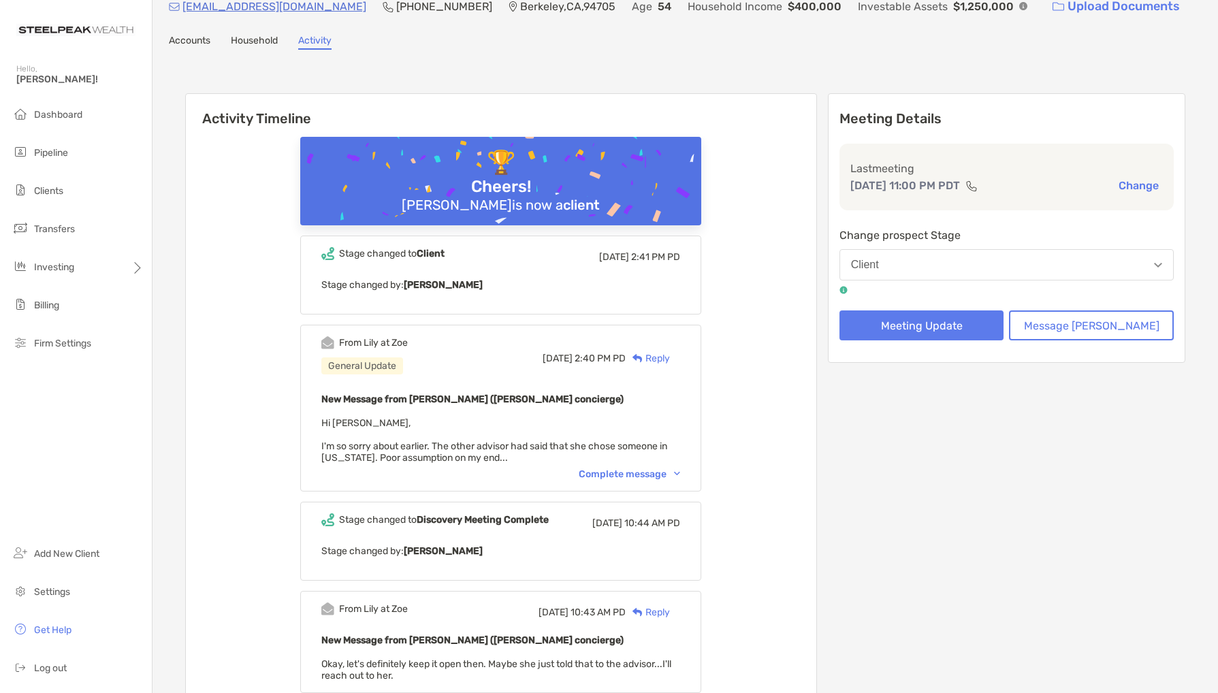
click at [668, 476] on div "Complete message" at bounding box center [629, 474] width 101 height 12
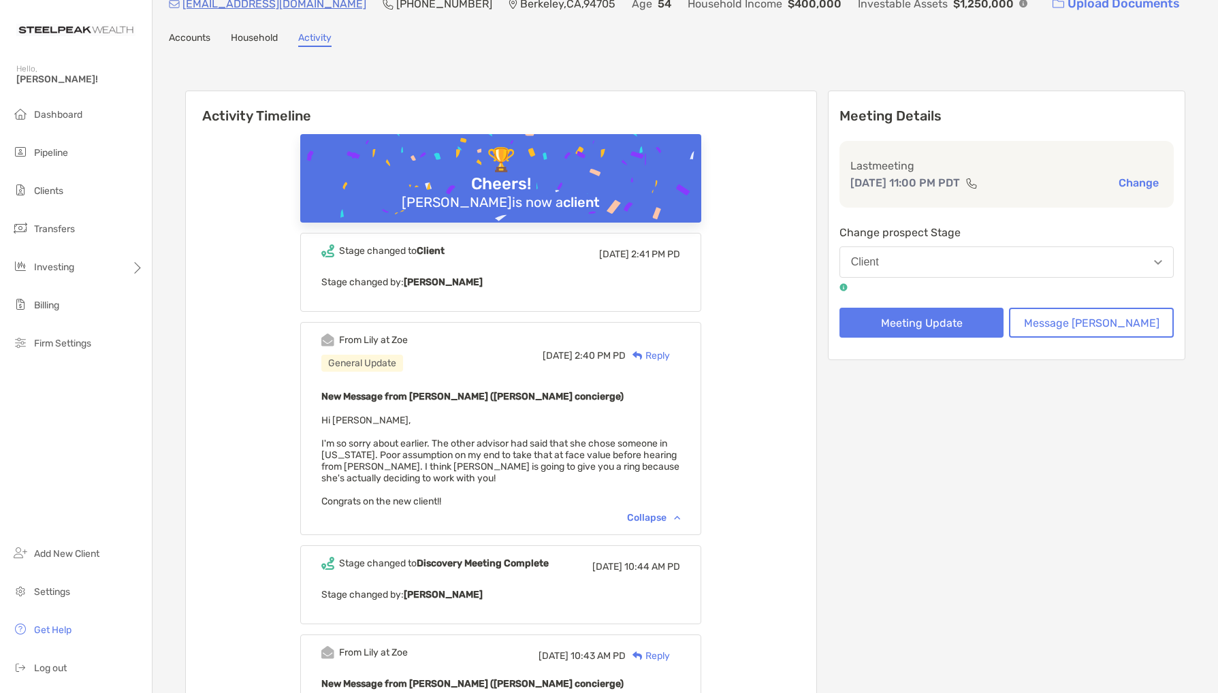
scroll to position [73, 0]
